Goal: Find specific page/section: Find specific page/section

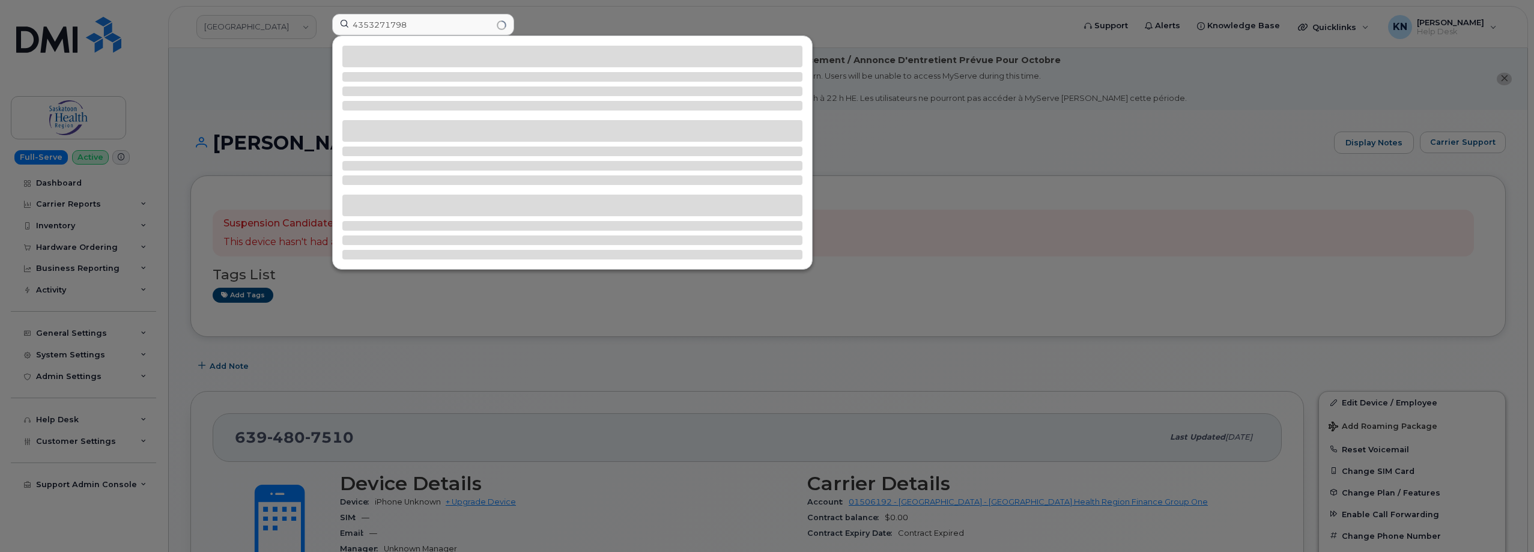
scroll to position [120, 0]
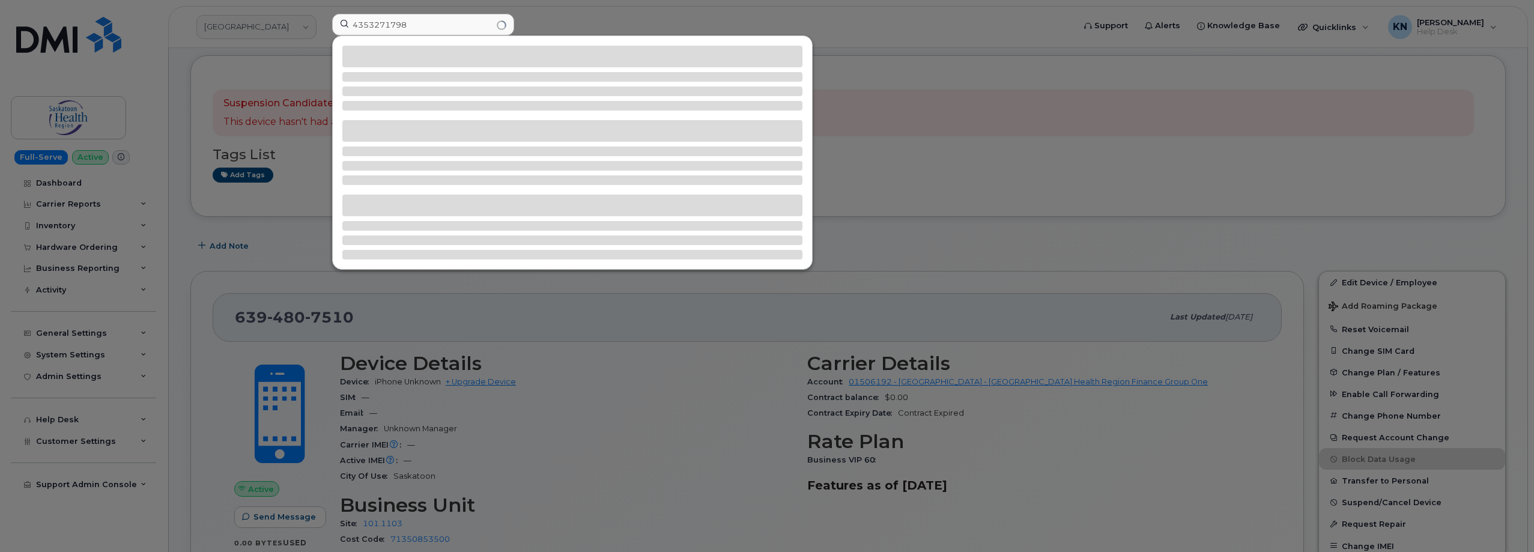
type input "4353271798"
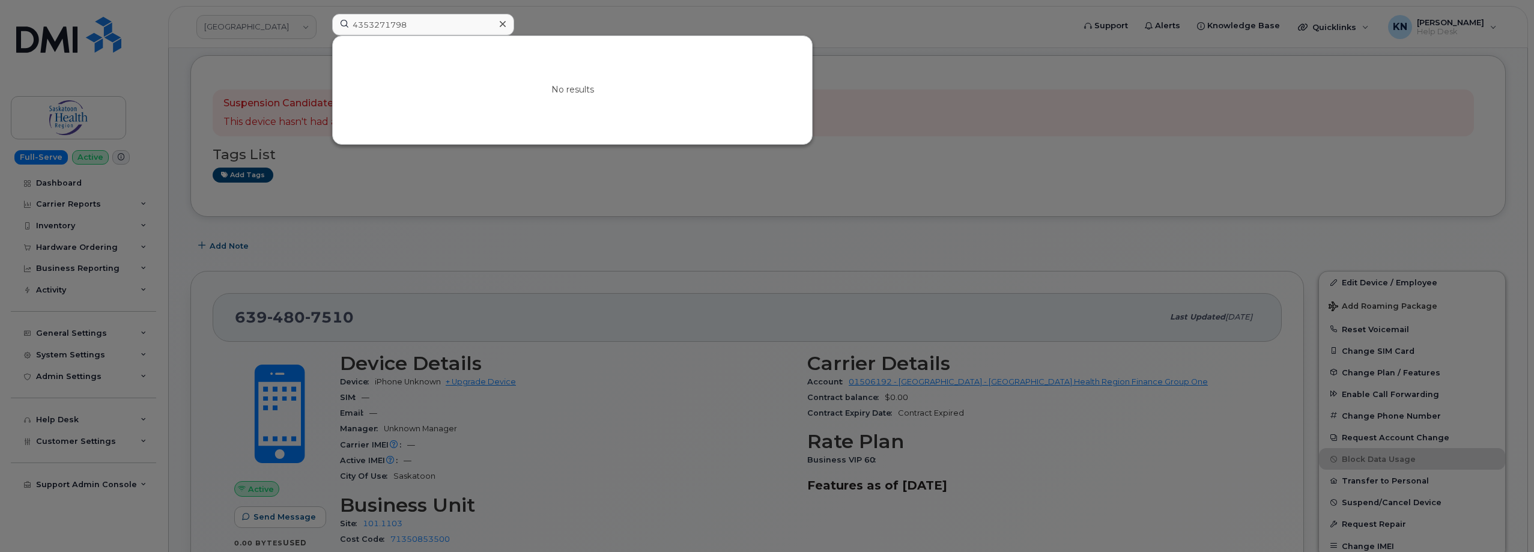
click at [268, 60] on div at bounding box center [767, 276] width 1534 height 552
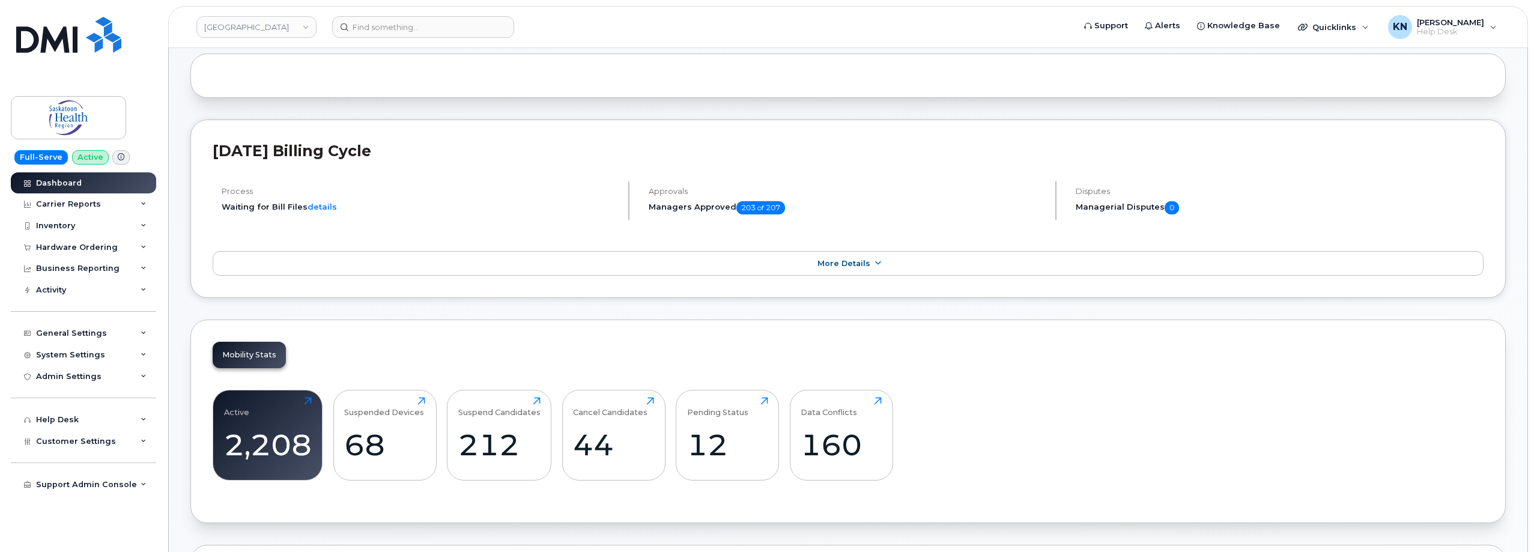
scroll to position [120, 0]
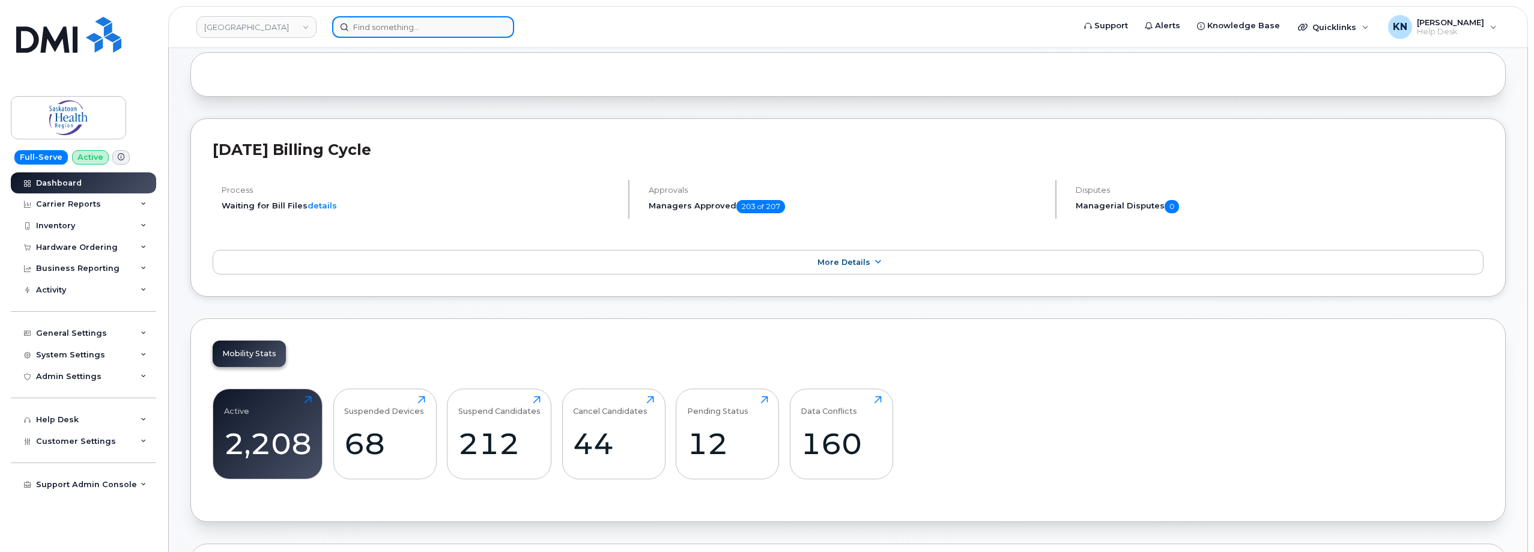
click at [375, 26] on input at bounding box center [423, 27] width 182 height 22
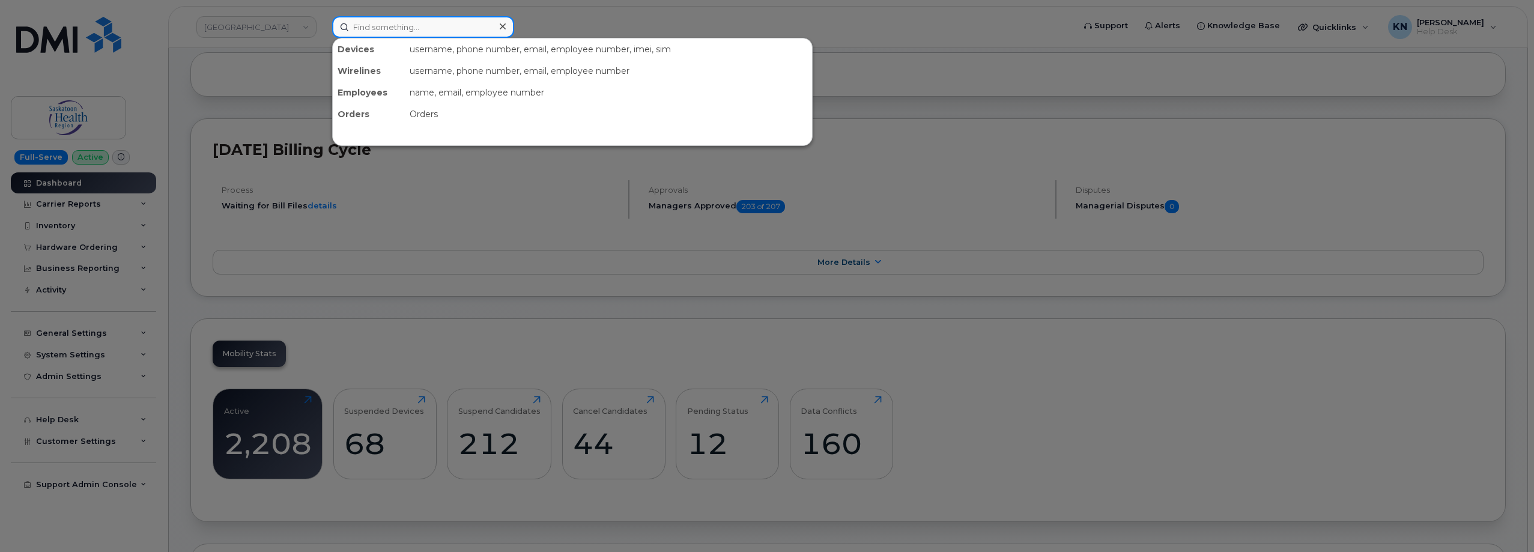
paste input "6394807510"
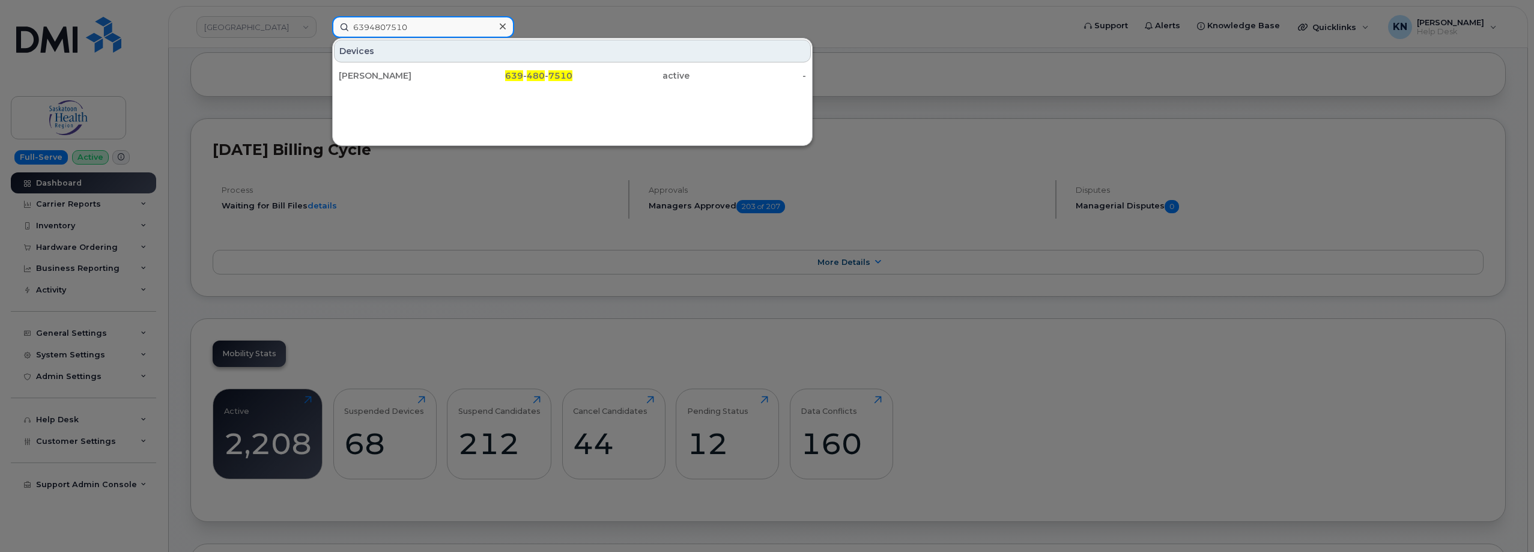
type input "6394807510"
click at [372, 77] on div "[PERSON_NAME]" at bounding box center [397, 76] width 117 height 12
